Goal: Information Seeking & Learning: Compare options

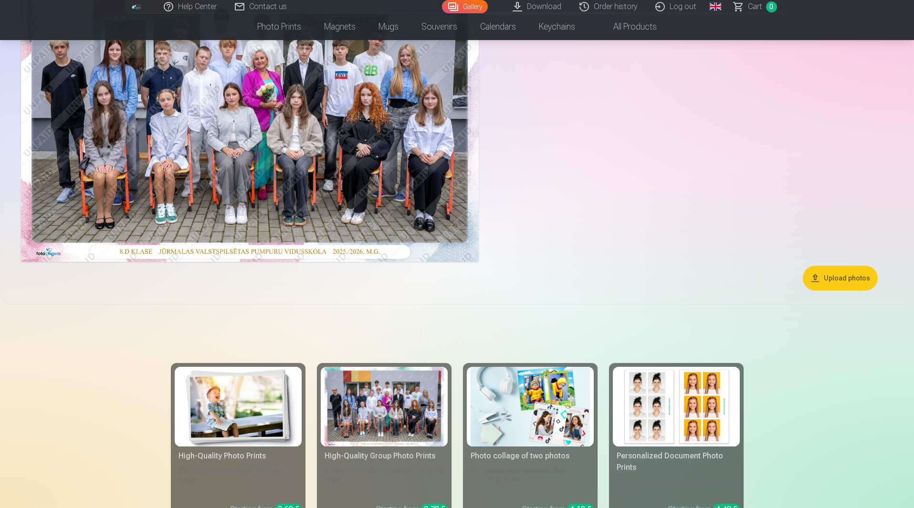
scroll to position [191, 0]
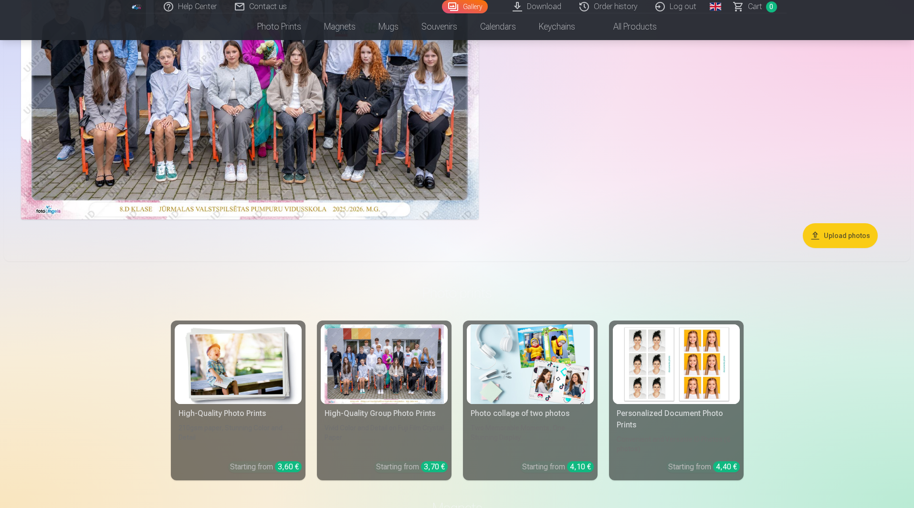
click at [382, 364] on div at bounding box center [384, 365] width 119 height 80
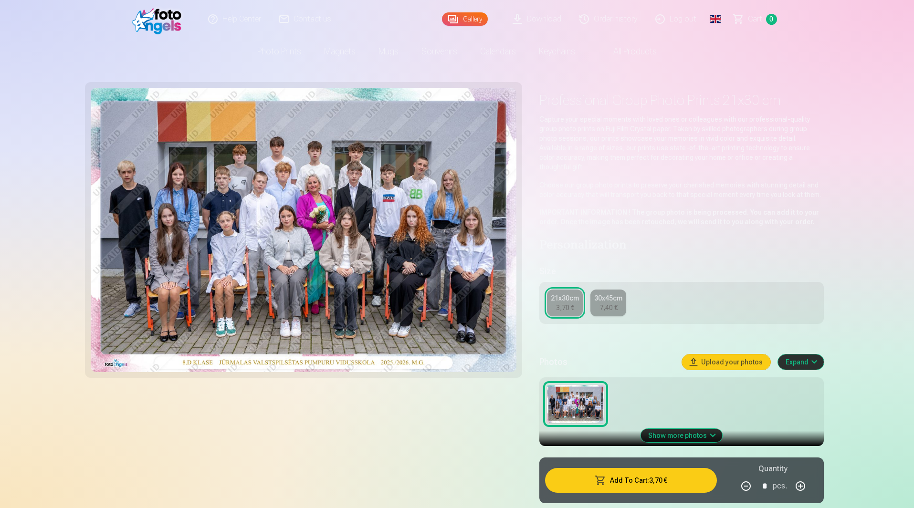
click at [607, 303] on div "7,40 €" at bounding box center [608, 308] width 18 height 10
click at [566, 293] on div "21x30cm" at bounding box center [565, 298] width 28 height 10
